Goal: Transaction & Acquisition: Purchase product/service

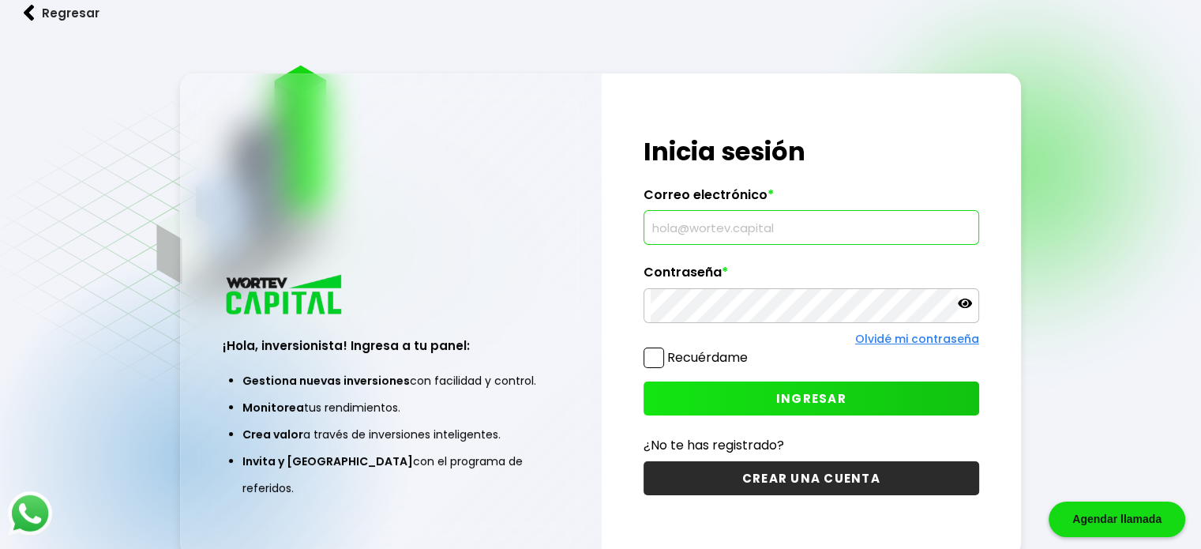
click at [907, 230] on input "text" at bounding box center [811, 227] width 321 height 33
type input "[PERSON_NAME][EMAIL_ADDRESS][DOMAIN_NAME]"
click at [850, 391] on button "INGRESAR" at bounding box center [812, 398] width 336 height 34
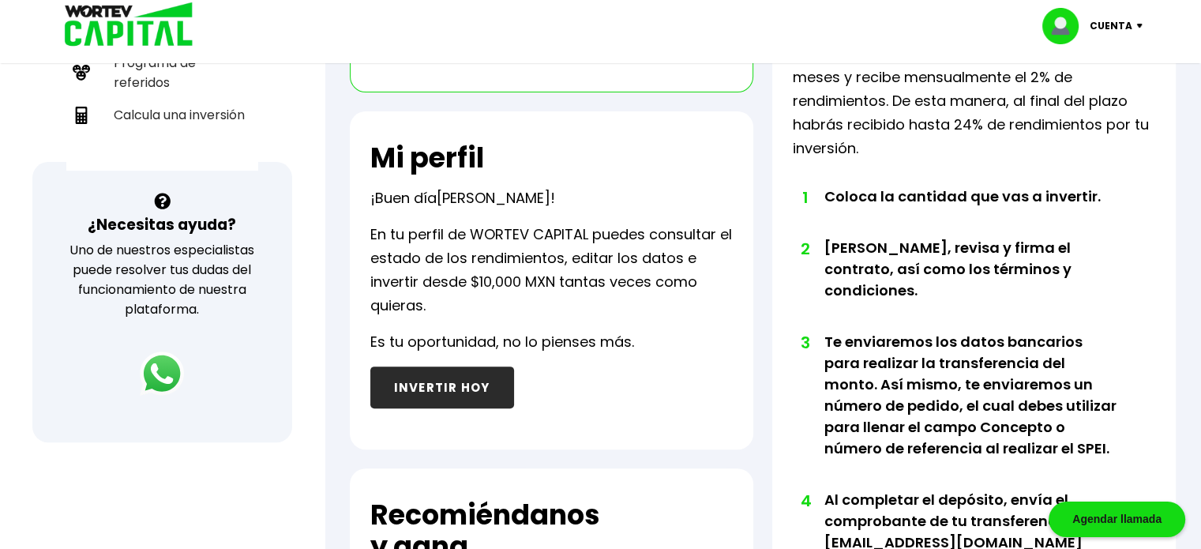
scroll to position [454, 0]
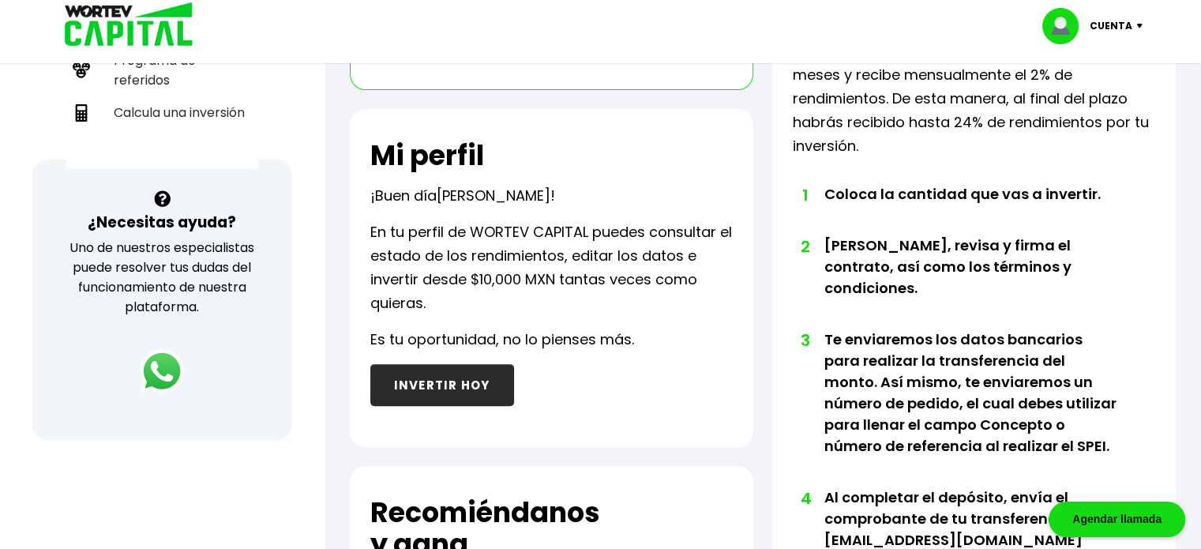
click at [470, 389] on button "INVERTIR HOY" at bounding box center [442, 385] width 144 height 42
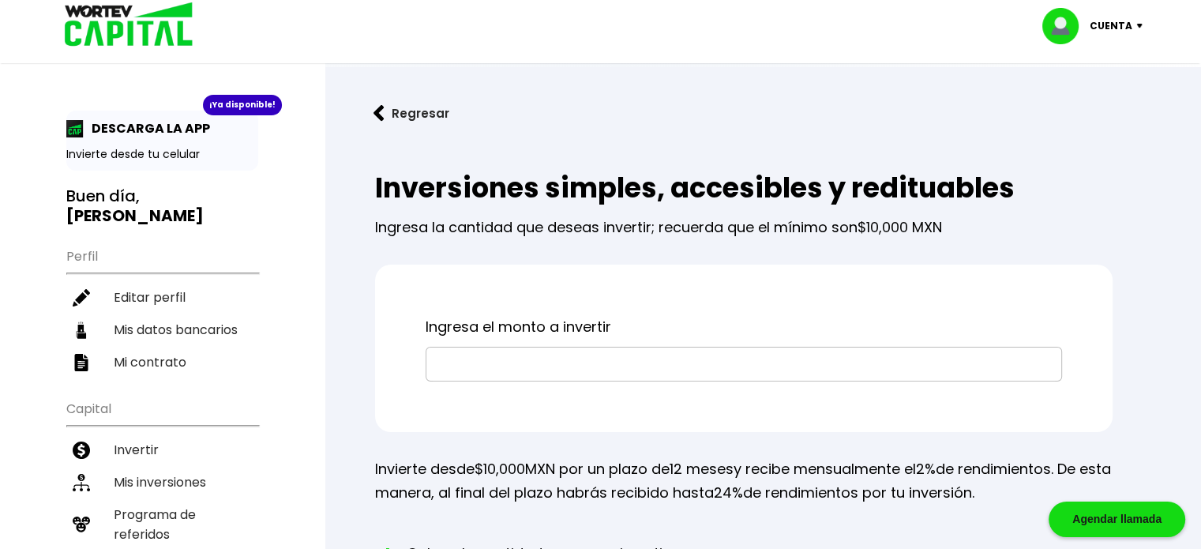
click at [480, 372] on input "text" at bounding box center [744, 363] width 622 height 33
type input "$200,000"
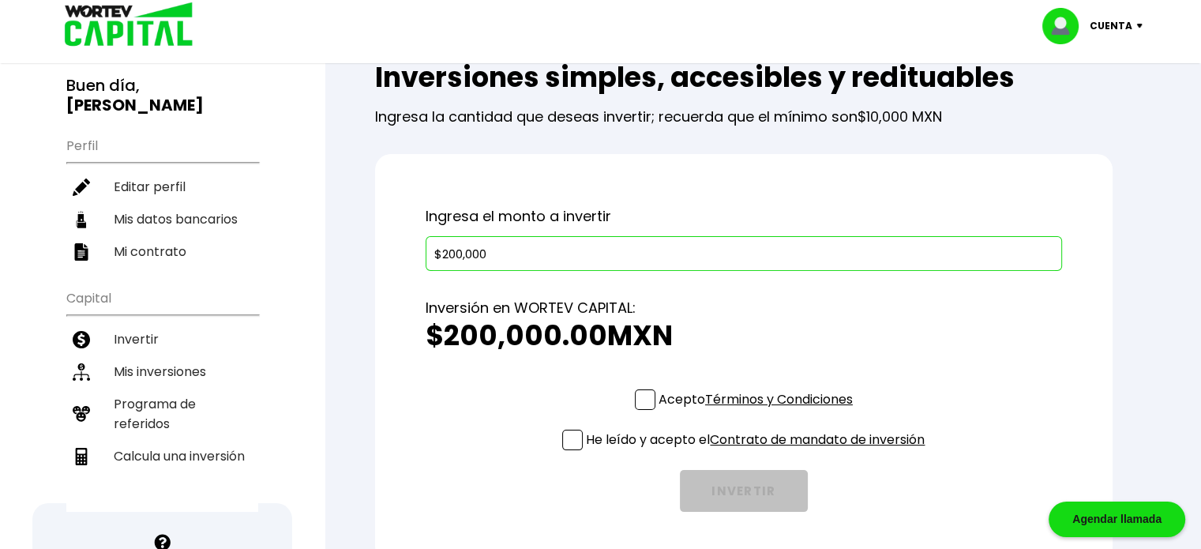
scroll to position [135, 0]
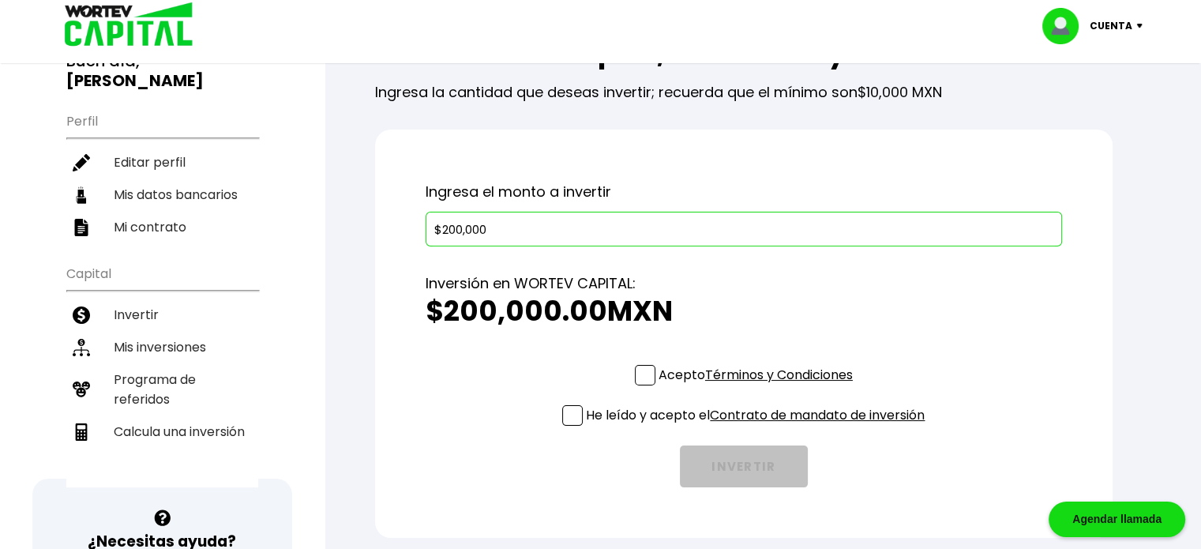
click at [637, 373] on span at bounding box center [645, 375] width 21 height 21
click at [759, 387] on input "Acepto Términos y Condiciones" at bounding box center [759, 387] width 0 height 0
click at [564, 422] on span at bounding box center [572, 415] width 21 height 21
click at [759, 427] on input "He leído y acepto el Contrato de mandato de inversión" at bounding box center [759, 427] width 0 height 0
click at [776, 474] on button "INVERTIR" at bounding box center [744, 466] width 128 height 42
